Goal: Task Accomplishment & Management: Manage account settings

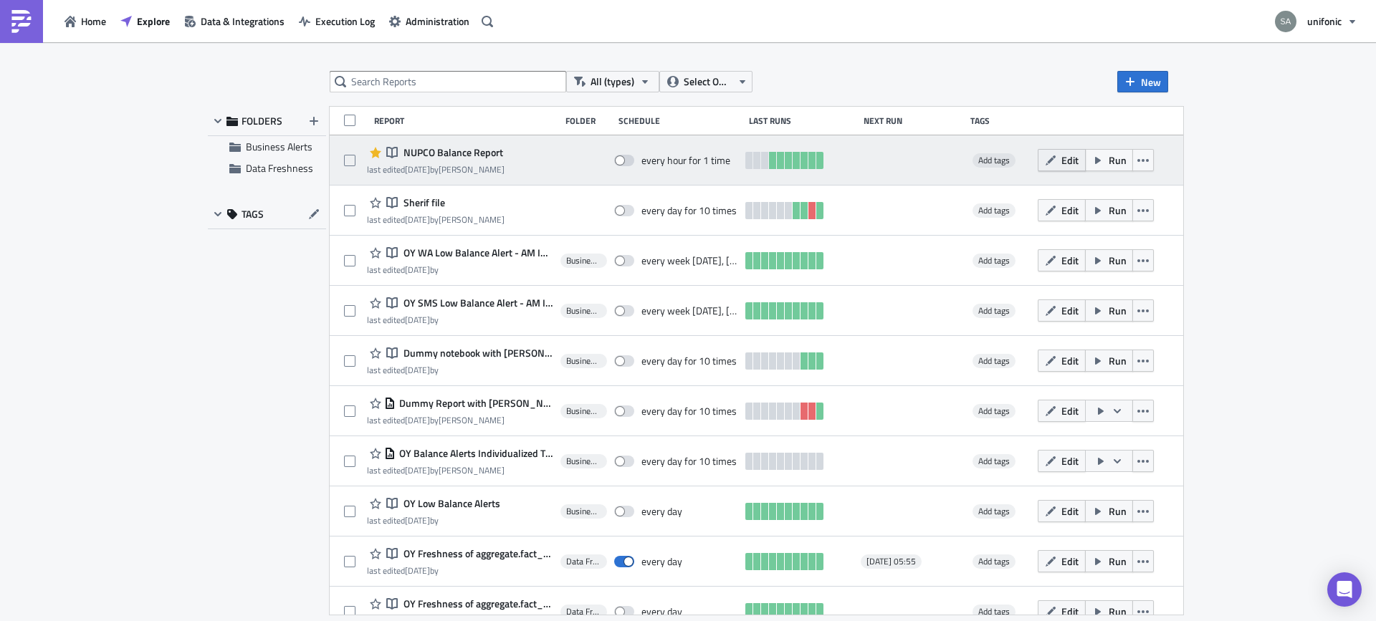
click at [1086, 168] on button "Edit" at bounding box center [1062, 160] width 48 height 22
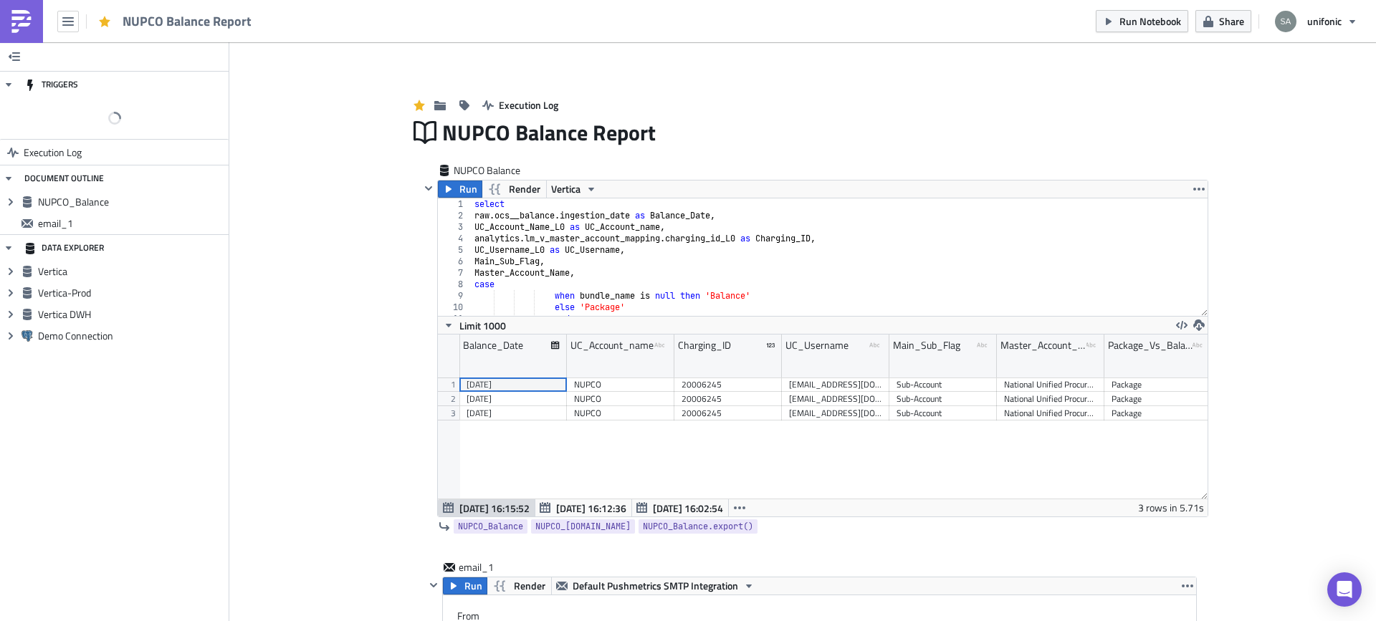
scroll to position [164, 770]
click at [20, 110] on span at bounding box center [14, 107] width 20 height 11
click at [16, 109] on input "checkbox" at bounding box center [10, 104] width 9 height 9
checkbox input "true"
click at [214, 113] on span "Edit" at bounding box center [212, 108] width 17 height 15
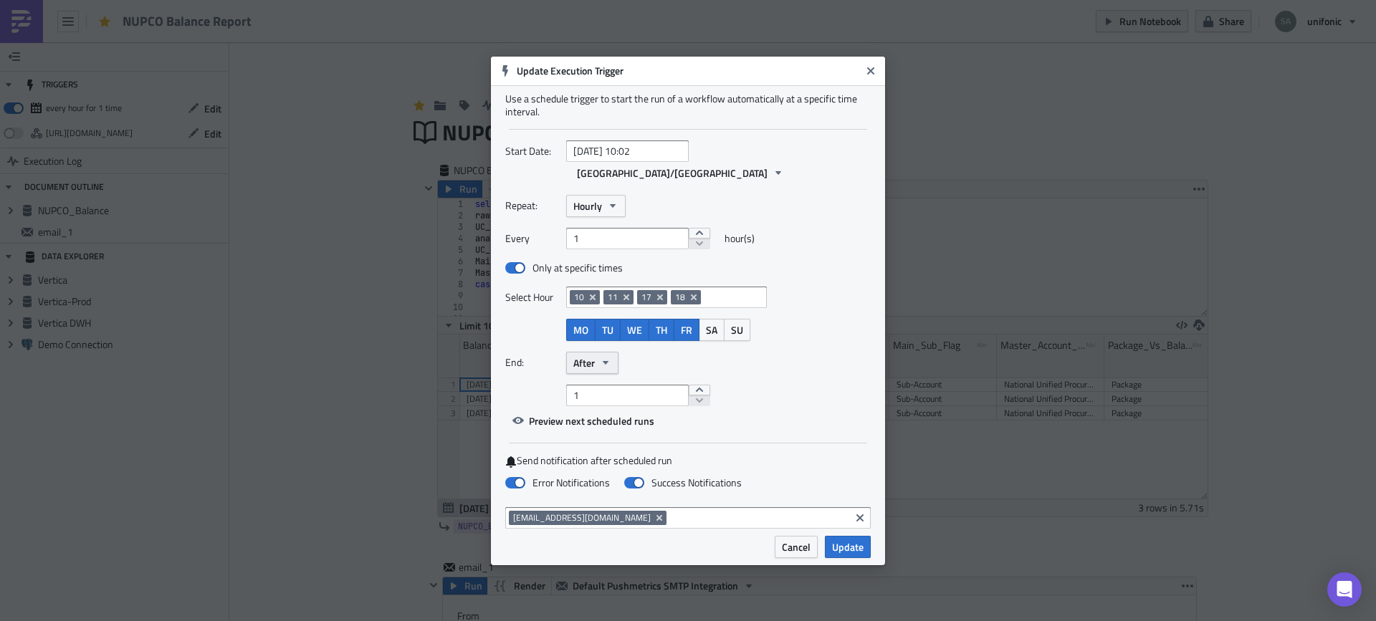
click at [598, 352] on button "After" at bounding box center [592, 363] width 52 height 22
click at [597, 378] on link "Never" at bounding box center [634, 389] width 129 height 22
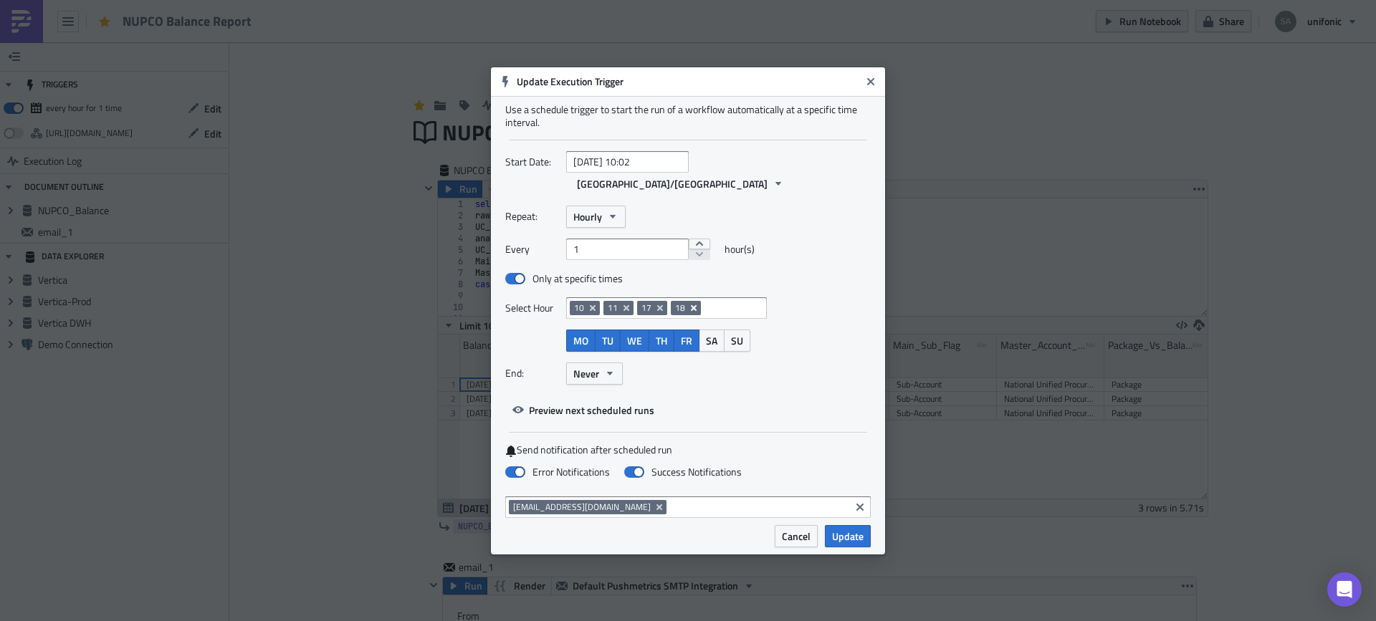
click at [692, 302] on icon "Remove Tag" at bounding box center [693, 307] width 11 height 11
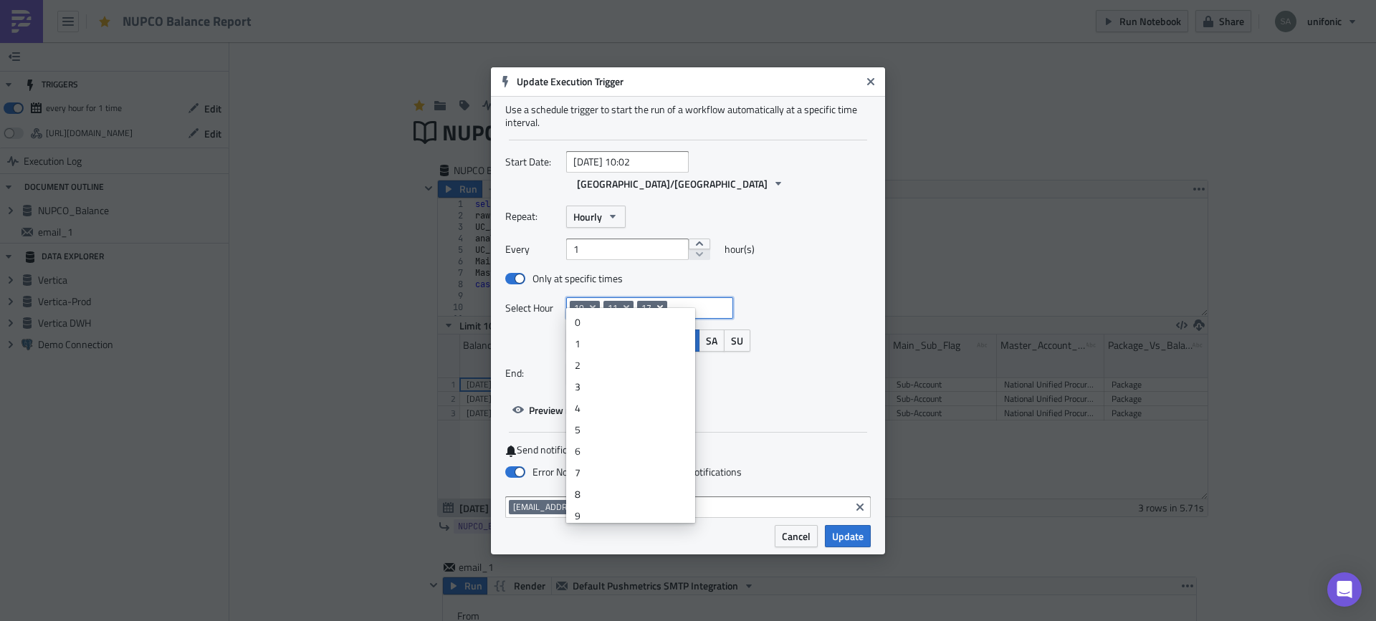
click at [657, 302] on icon "Remove Tag" at bounding box center [659, 307] width 11 height 11
click at [626, 305] on icon "Remove Tag" at bounding box center [627, 308] width 6 height 6
click at [592, 305] on icon "Remove Tag" at bounding box center [593, 308] width 6 height 6
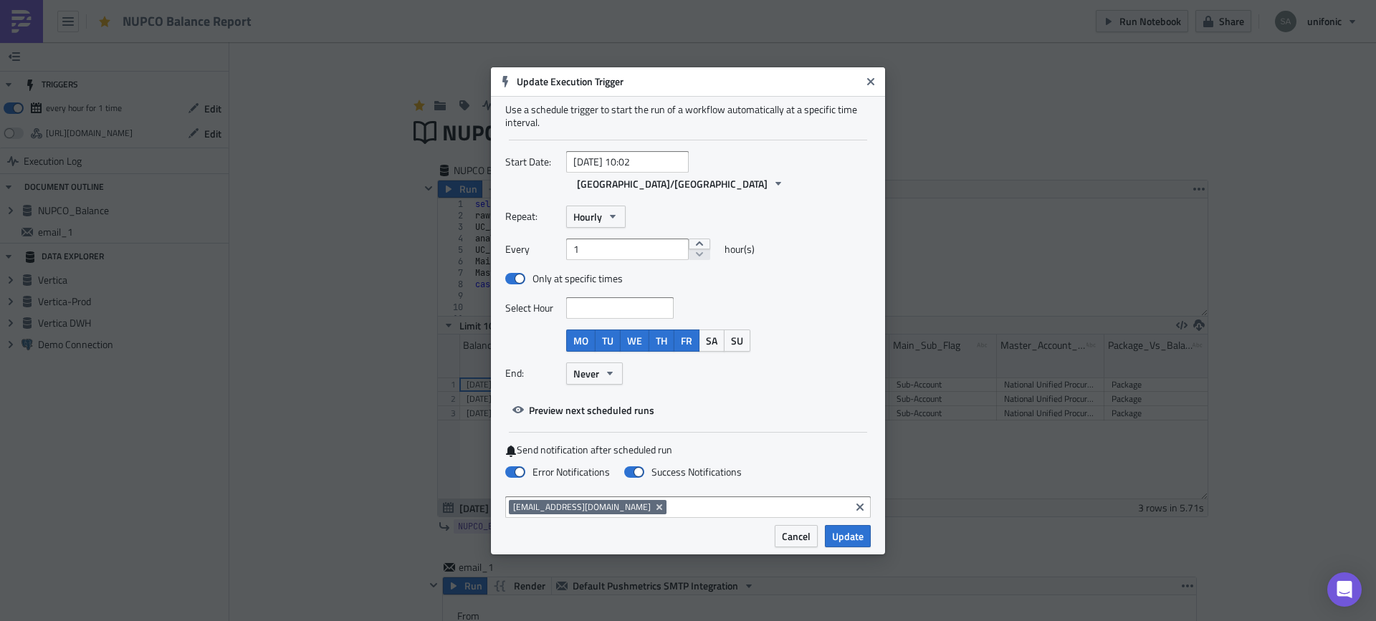
click at [794, 297] on div "Select Hour" at bounding box center [662, 308] width 315 height 22
click at [634, 173] on input "[DATE] 10:02" at bounding box center [627, 162] width 123 height 22
select select "8"
select select "2025"
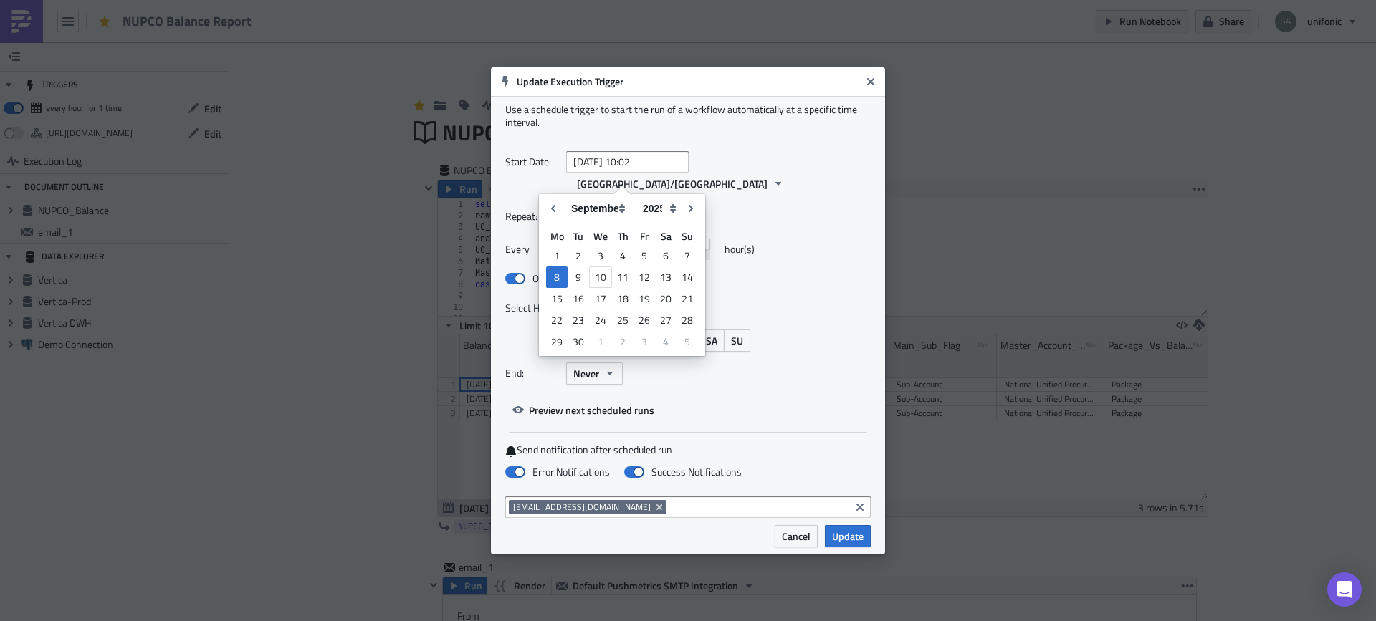
click at [760, 212] on div "Repeat: Hourly" at bounding box center [688, 217] width 366 height 22
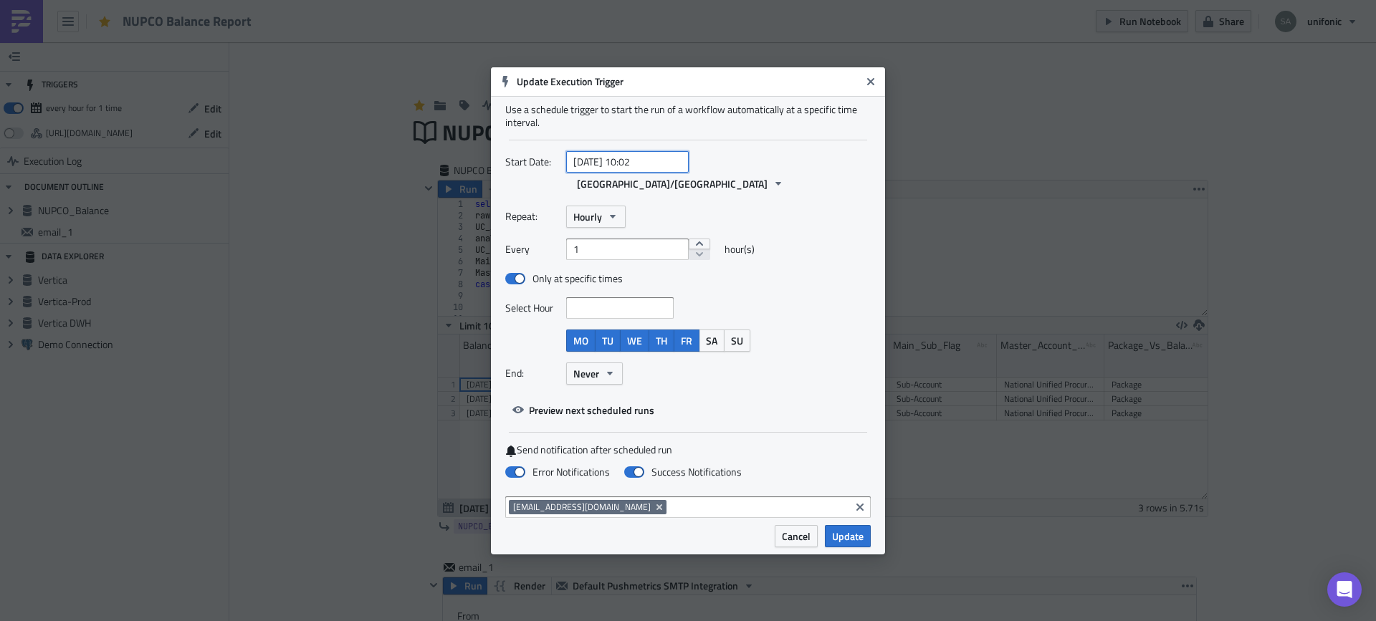
click at [636, 173] on input "[DATE] 10:02" at bounding box center [627, 162] width 123 height 22
select select "8"
select select "2025"
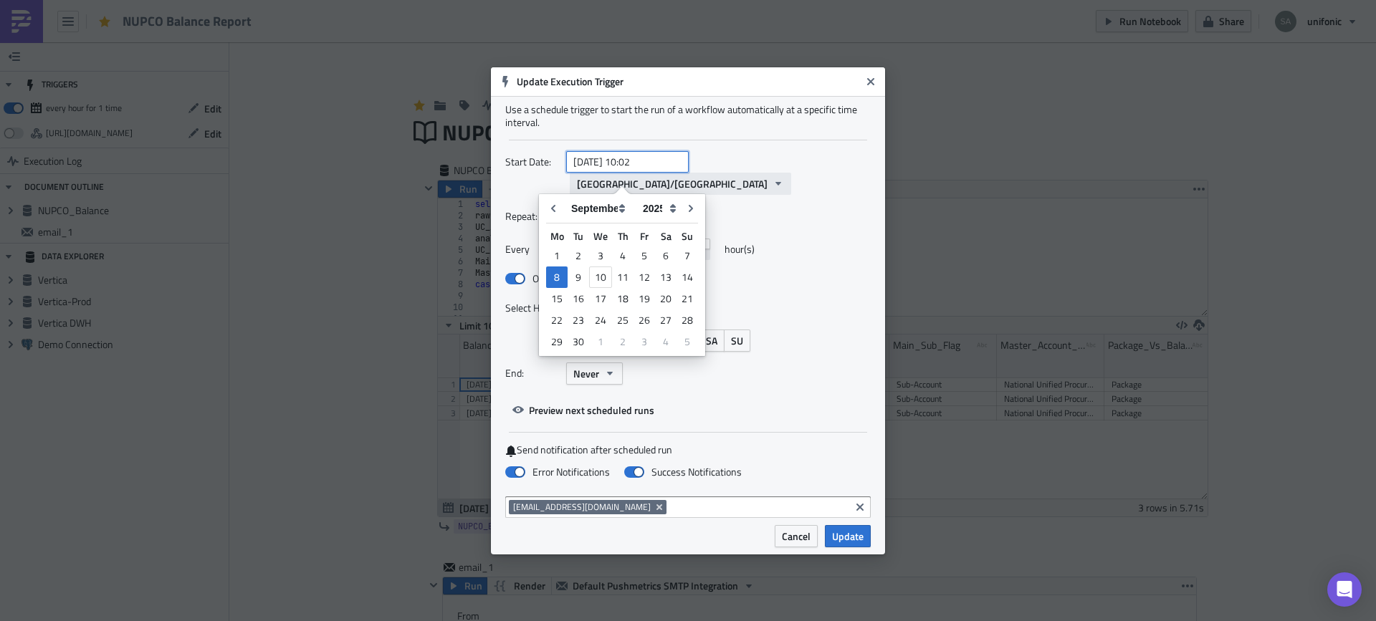
drag, startPoint x: 631, startPoint y: 174, endPoint x: 682, endPoint y: 174, distance: 51.6
click at [682, 174] on div "[DATE] 10:02 [GEOGRAPHIC_DATA]/[GEOGRAPHIC_DATA]" at bounding box center [718, 173] width 305 height 44
type input "[DATE] 11:00"
click at [754, 212] on div "Repeat: Hourly" at bounding box center [688, 217] width 366 height 22
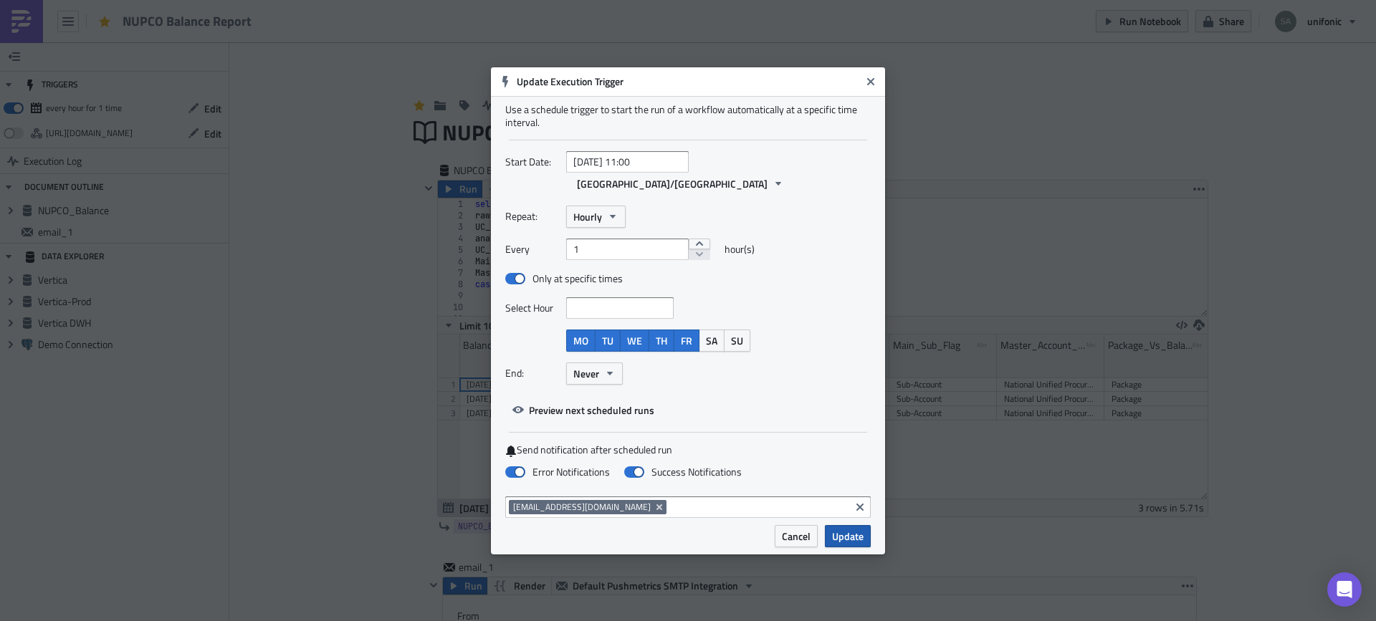
click at [844, 529] on span "Update" at bounding box center [848, 536] width 32 height 15
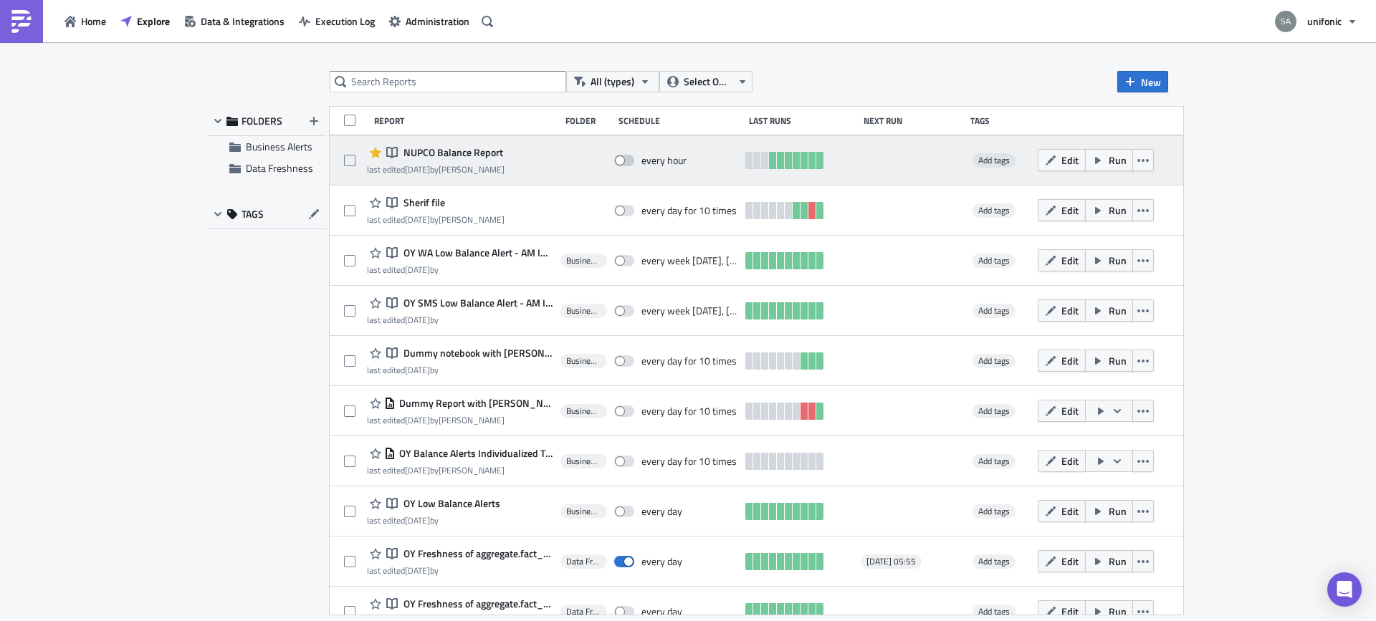
click at [631, 158] on span at bounding box center [624, 160] width 20 height 11
click at [626, 158] on input "checkbox" at bounding box center [621, 160] width 9 height 9
checkbox input "true"
click at [447, 151] on span "NUPCO Balance Report" at bounding box center [451, 152] width 103 height 13
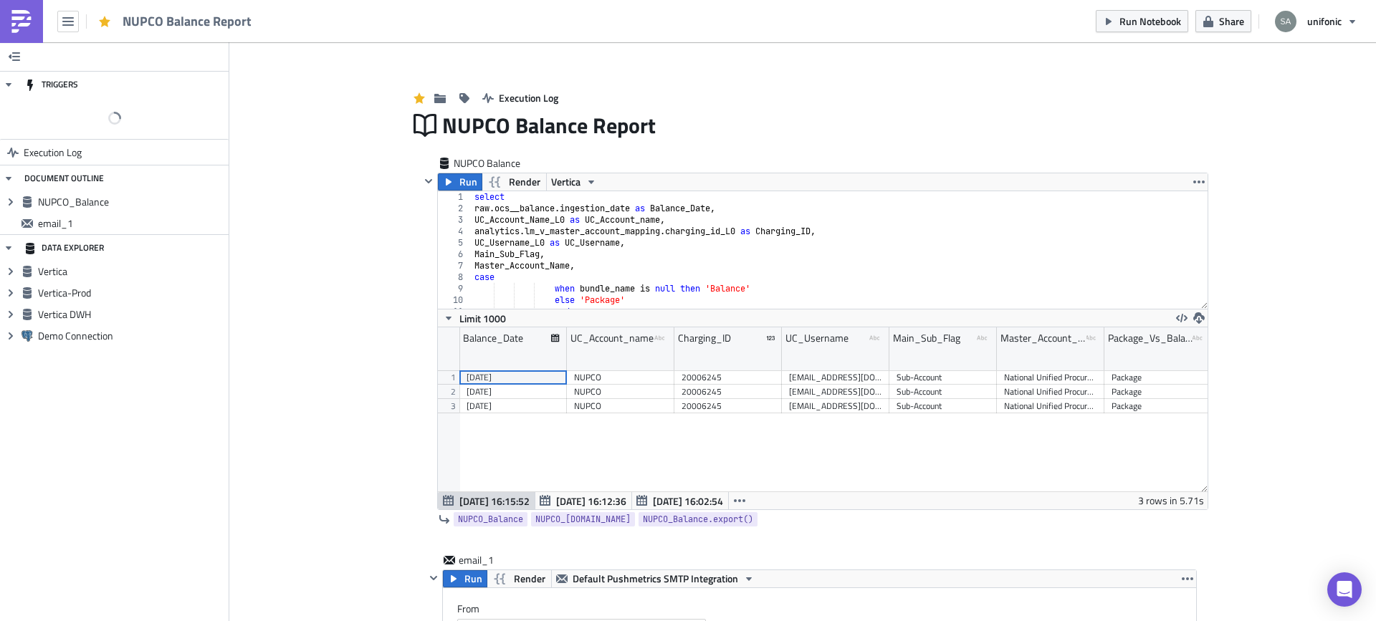
scroll to position [164, 770]
